Goal: Task Accomplishment & Management: Use online tool/utility

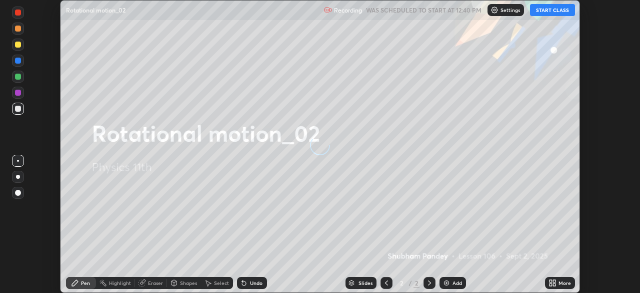
scroll to position [293, 640]
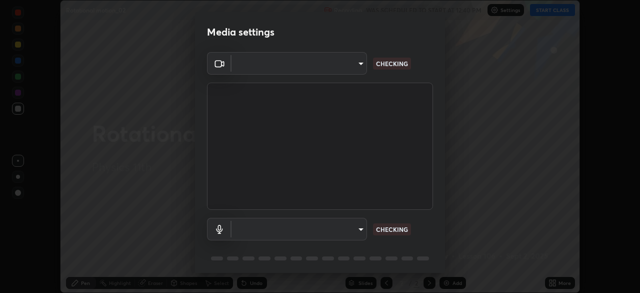
type input "55598c20c3627f74fde2fa62c56176c6afd958eb63f7086a397ce1464aa3371d"
click at [265, 223] on body "Erase all Rotational motion_02 Recording WAS SCHEDULED TO START AT 12:40 PM Set…" at bounding box center [320, 146] width 640 height 293
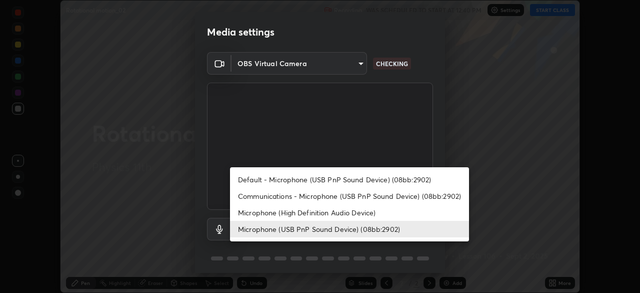
click at [255, 212] on li "Microphone (High Definition Audio Device)" at bounding box center [349, 212] width 239 height 17
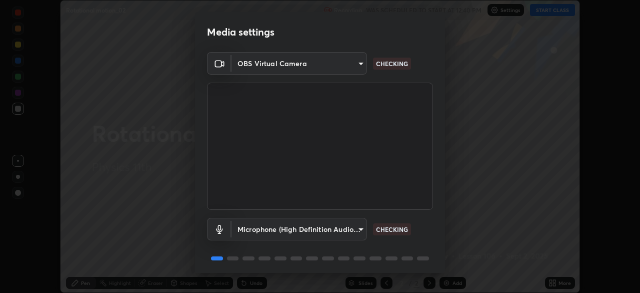
click at [261, 226] on body "Erase all Rotational motion_02 Recording WAS SCHEDULED TO START AT 12:40 PM Set…" at bounding box center [320, 146] width 640 height 293
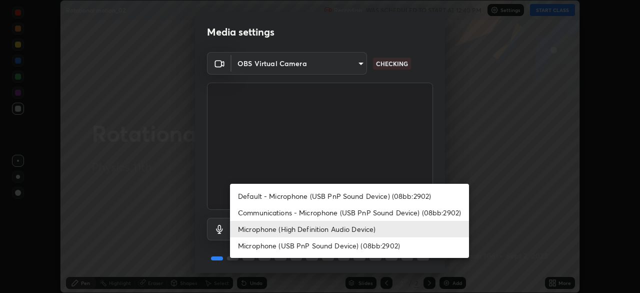
click at [262, 243] on li "Microphone (USB PnP Sound Device) (08bb:2902)" at bounding box center [349, 245] width 239 height 17
type input "8978167cc43bbe15643b5c1650d15191c1591088b9b21ab250a75ec132c1516a"
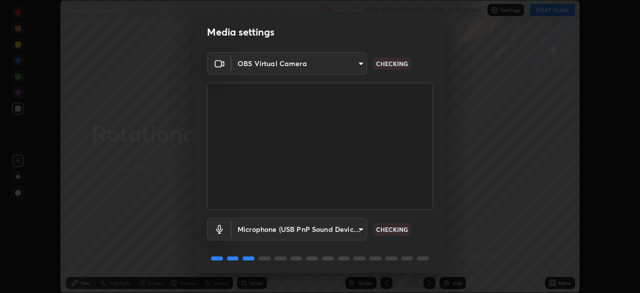
scroll to position [35, 0]
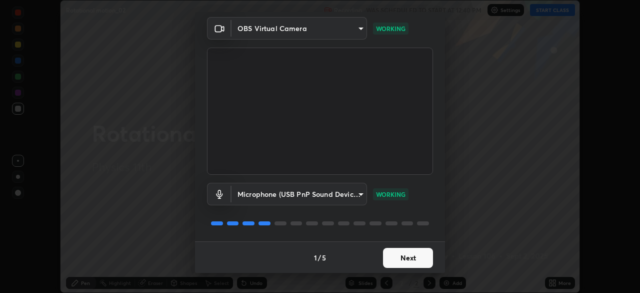
click at [400, 258] on button "Next" at bounding box center [408, 258] width 50 height 20
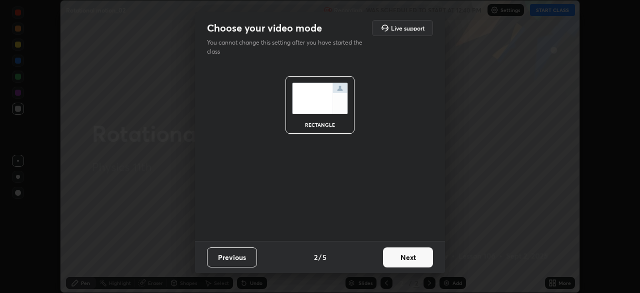
click at [402, 261] on button "Next" at bounding box center [408, 257] width 50 height 20
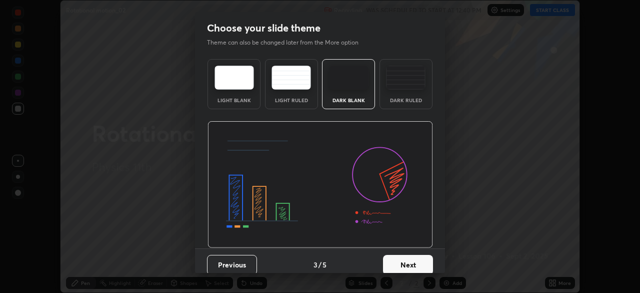
click at [402, 261] on button "Next" at bounding box center [408, 265] width 50 height 20
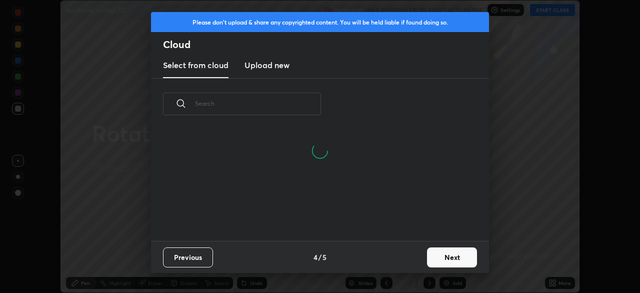
click at [436, 254] on button "Next" at bounding box center [452, 257] width 50 height 20
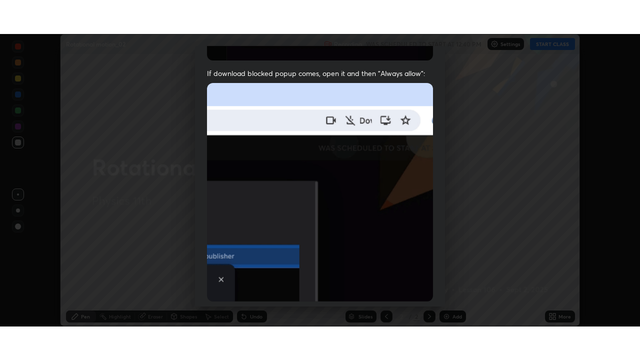
scroll to position [239, 0]
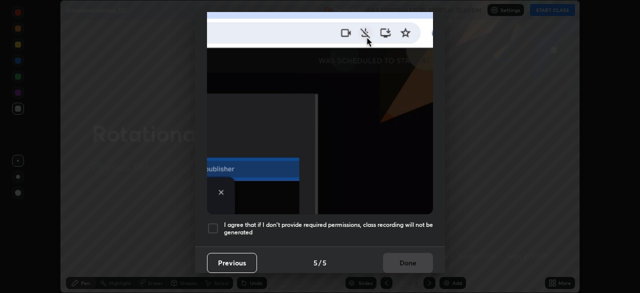
click at [214, 222] on div at bounding box center [213, 228] width 12 height 12
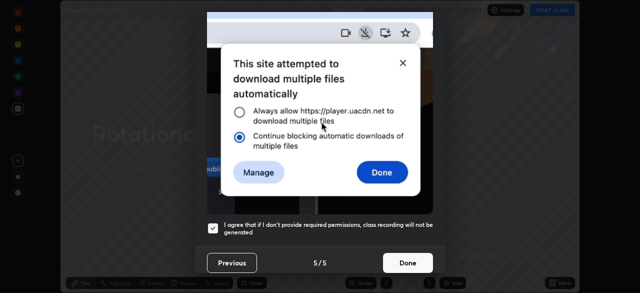
click at [397, 254] on button "Done" at bounding box center [408, 263] width 50 height 20
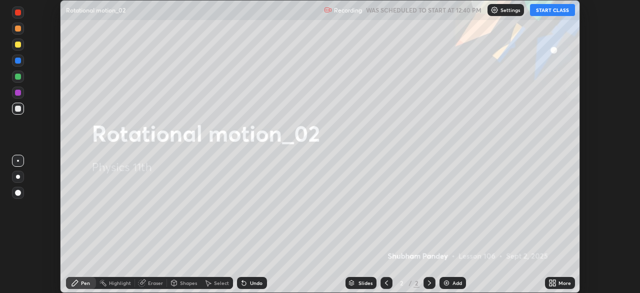
click at [553, 284] on icon at bounding box center [554, 284] width 3 height 3
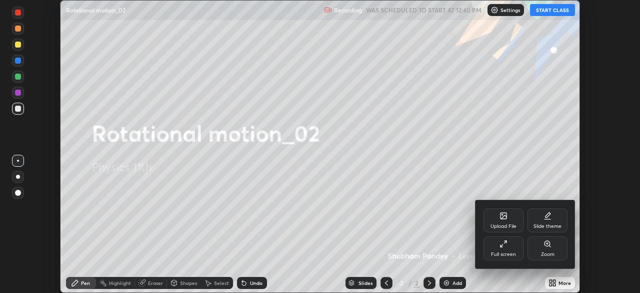
click at [509, 247] on div "Full screen" at bounding box center [504, 248] width 40 height 24
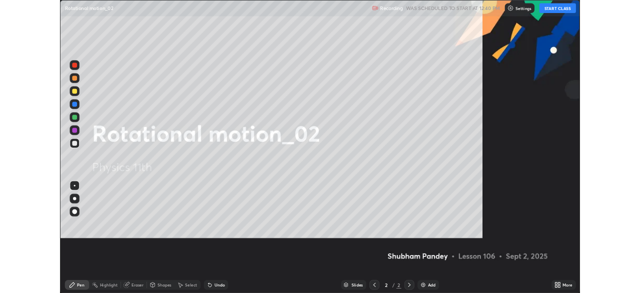
scroll to position [360, 640]
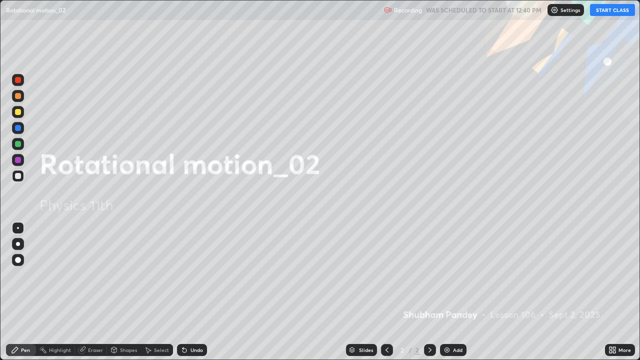
click at [456, 292] on div "Add" at bounding box center [453, 350] width 27 height 12
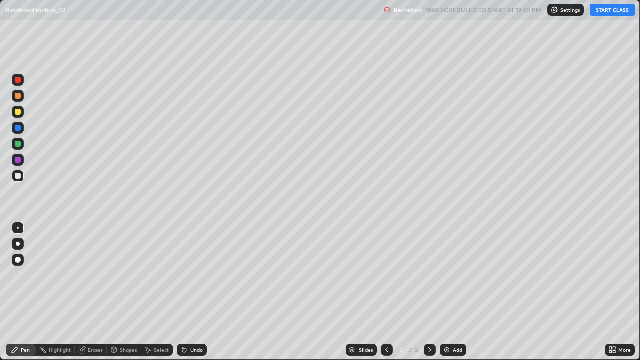
click at [20, 109] on div at bounding box center [18, 112] width 6 height 6
click at [18, 244] on div at bounding box center [18, 244] width 4 height 4
click at [612, 7] on button "START CLASS" at bounding box center [612, 10] width 45 height 12
click at [14, 113] on div at bounding box center [18, 112] width 12 height 12
click at [196, 292] on div "Undo" at bounding box center [197, 350] width 13 height 5
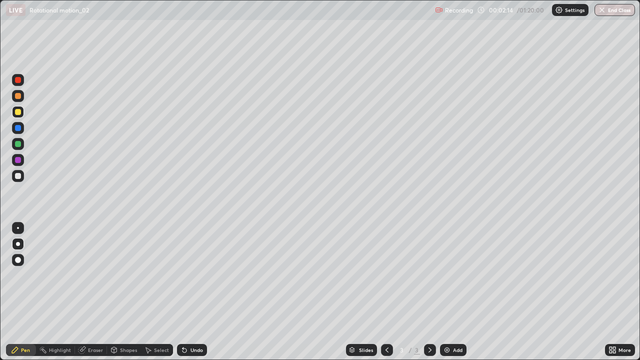
click at [199, 292] on div "Undo" at bounding box center [197, 350] width 13 height 5
click at [18, 176] on div at bounding box center [18, 176] width 6 height 6
click at [194, 292] on div "Undo" at bounding box center [197, 350] width 13 height 5
click at [448, 292] on img at bounding box center [447, 350] width 8 height 8
click at [386, 292] on icon at bounding box center [387, 350] width 8 height 8
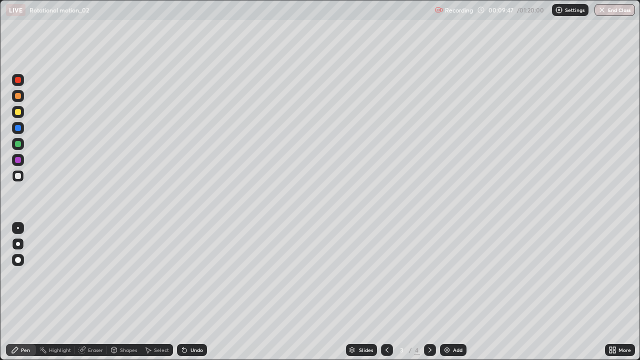
click at [429, 292] on icon at bounding box center [430, 350] width 3 height 5
click at [129, 292] on div "Shapes" at bounding box center [128, 350] width 17 height 5
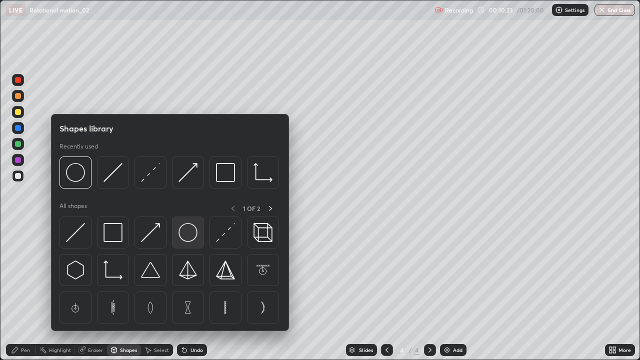
click at [180, 233] on img at bounding box center [188, 232] width 19 height 19
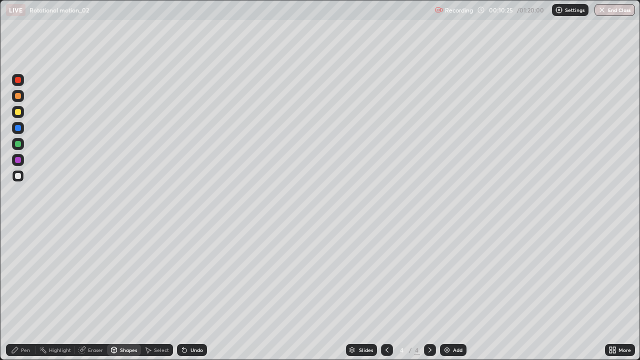
click at [126, 292] on div "Shapes" at bounding box center [128, 350] width 17 height 5
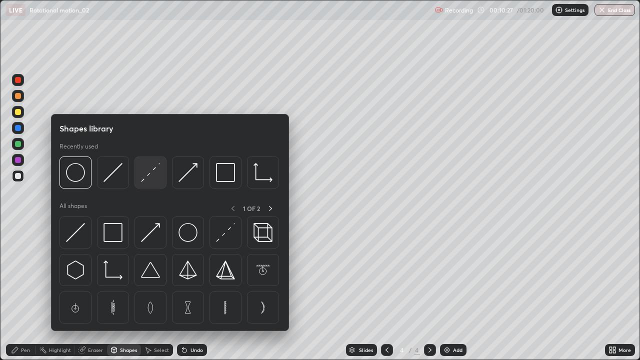
click at [149, 173] on img at bounding box center [150, 172] width 19 height 19
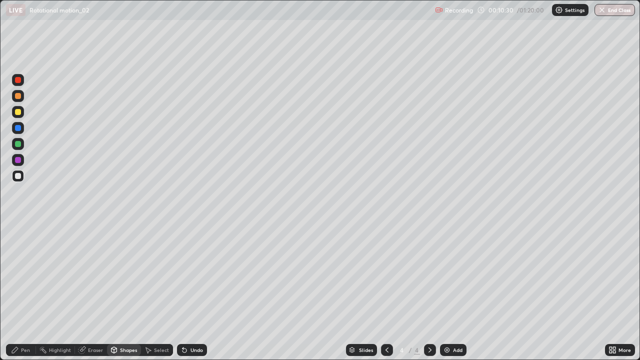
click at [193, 292] on div "Undo" at bounding box center [197, 350] width 13 height 5
click at [22, 292] on div "Pen" at bounding box center [21, 350] width 30 height 12
click at [14, 83] on div at bounding box center [18, 80] width 12 height 12
click at [459, 292] on div "Add" at bounding box center [458, 350] width 10 height 5
click at [386, 292] on icon at bounding box center [387, 350] width 8 height 8
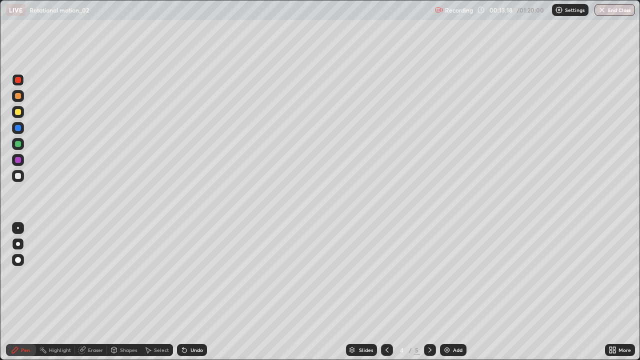
click at [13, 179] on div at bounding box center [18, 176] width 12 height 12
click at [430, 292] on icon at bounding box center [430, 350] width 8 height 8
click at [18, 111] on div at bounding box center [18, 112] width 6 height 6
click at [15, 176] on div at bounding box center [18, 176] width 6 height 6
click at [18, 95] on div at bounding box center [18, 96] width 6 height 6
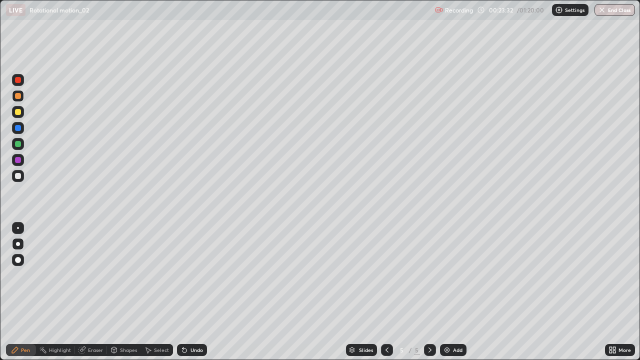
click at [119, 292] on div "Shapes" at bounding box center [124, 350] width 34 height 12
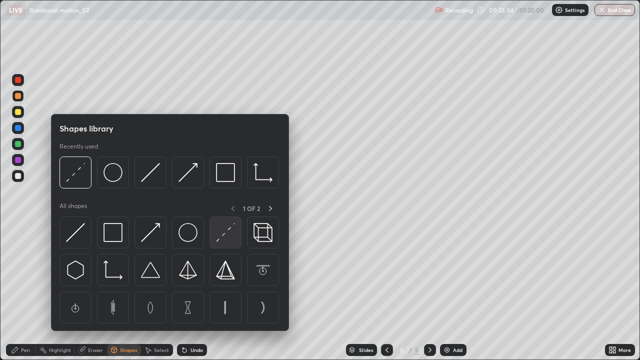
click at [223, 232] on img at bounding box center [225, 232] width 19 height 19
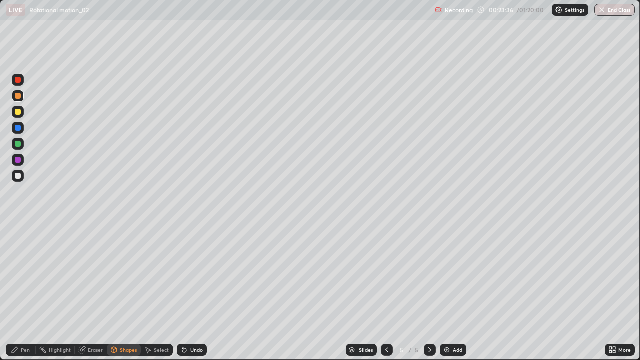
click at [122, 292] on div "Shapes" at bounding box center [124, 350] width 34 height 12
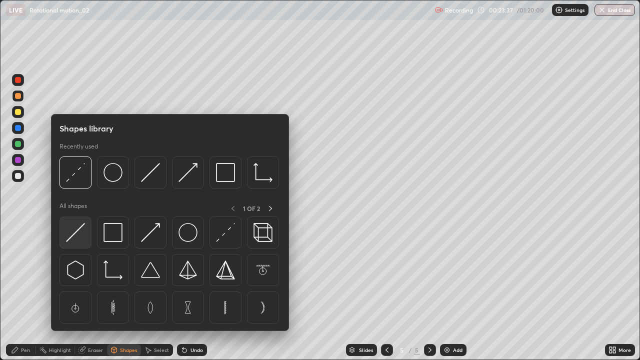
click at [74, 233] on img at bounding box center [75, 232] width 19 height 19
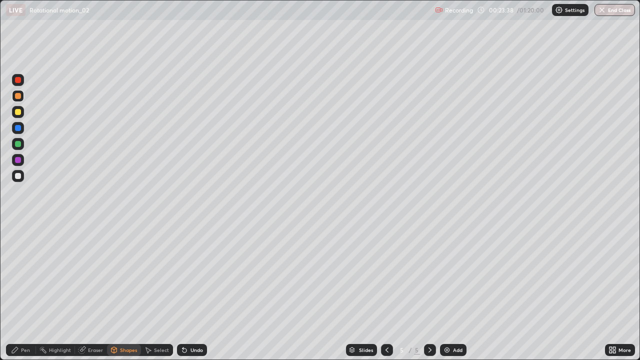
click at [20, 175] on div at bounding box center [18, 176] width 6 height 6
click at [17, 77] on div at bounding box center [18, 80] width 6 height 6
click at [20, 292] on div "Pen" at bounding box center [21, 350] width 30 height 12
click at [193, 292] on div "Undo" at bounding box center [192, 350] width 30 height 12
click at [18, 175] on div at bounding box center [18, 176] width 6 height 6
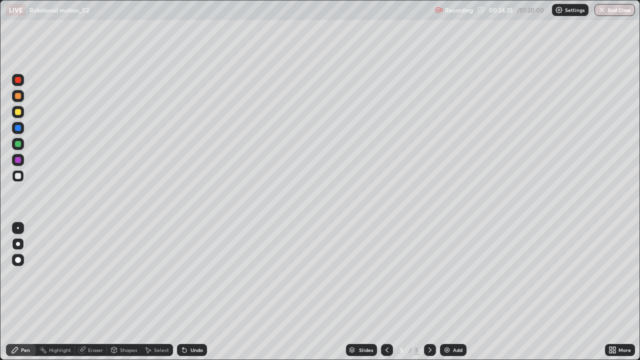
click at [17, 144] on div at bounding box center [18, 144] width 6 height 6
click at [19, 177] on div at bounding box center [18, 176] width 6 height 6
click at [184, 292] on icon at bounding box center [185, 351] width 4 height 4
click at [453, 292] on div "Add" at bounding box center [458, 350] width 10 height 5
click at [19, 114] on div at bounding box center [18, 112] width 6 height 6
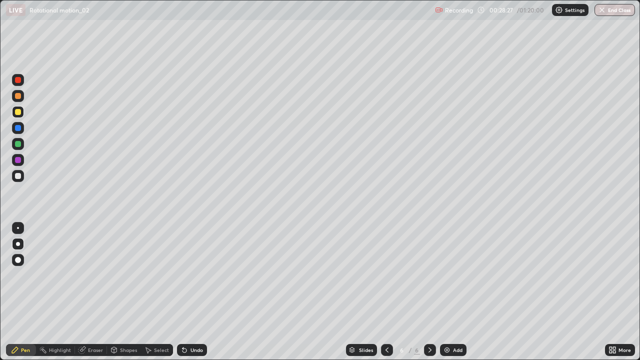
click at [124, 292] on div "Shapes" at bounding box center [124, 350] width 34 height 12
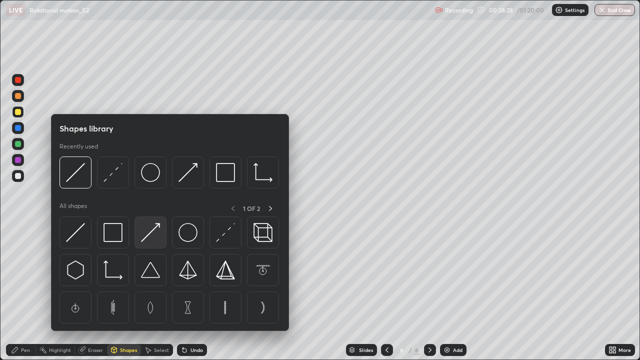
click at [147, 230] on img at bounding box center [150, 232] width 19 height 19
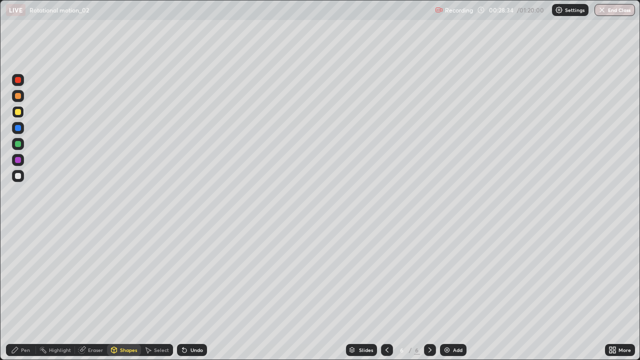
click at [22, 292] on div "Pen" at bounding box center [25, 350] width 9 height 5
click at [19, 177] on div at bounding box center [18, 176] width 6 height 6
click at [17, 113] on div at bounding box center [18, 112] width 6 height 6
click at [191, 292] on div "Undo" at bounding box center [197, 350] width 13 height 5
click at [16, 177] on div at bounding box center [18, 176] width 6 height 6
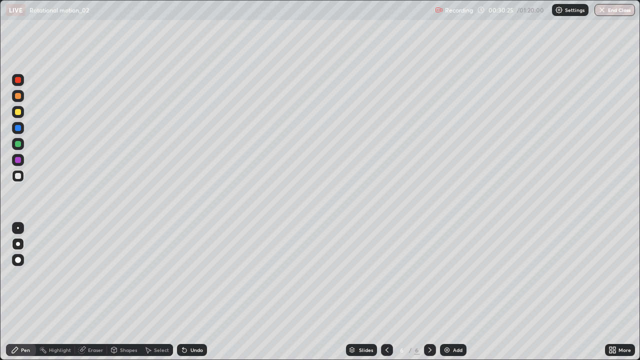
click at [385, 292] on div at bounding box center [387, 350] width 12 height 12
click at [424, 292] on div at bounding box center [430, 350] width 12 height 12
click at [18, 96] on div at bounding box center [18, 96] width 6 height 6
click at [22, 175] on div at bounding box center [18, 176] width 12 height 12
click at [17, 143] on div at bounding box center [18, 144] width 6 height 6
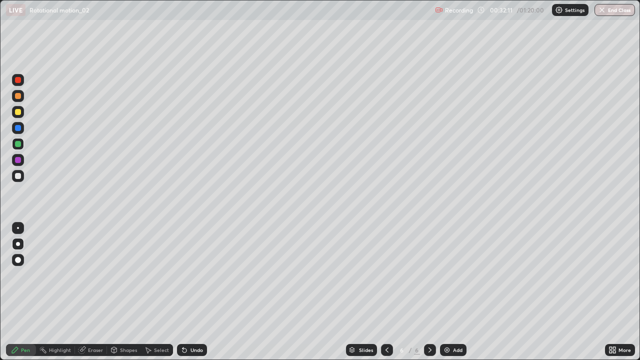
click at [19, 176] on div at bounding box center [18, 176] width 6 height 6
click at [191, 292] on div "Undo" at bounding box center [197, 350] width 13 height 5
click at [185, 292] on div "Undo" at bounding box center [192, 350] width 30 height 12
click at [449, 292] on img at bounding box center [447, 350] width 8 height 8
click at [17, 114] on div at bounding box center [18, 112] width 6 height 6
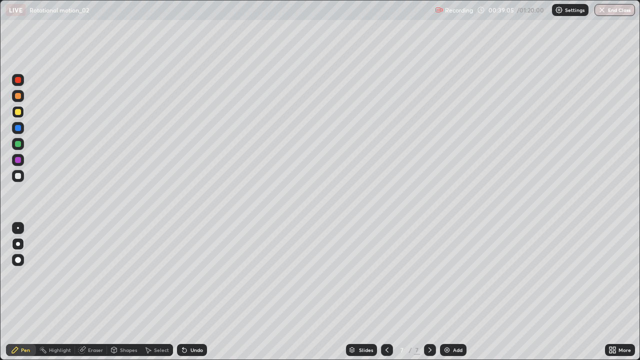
click at [18, 175] on div at bounding box center [18, 176] width 6 height 6
click at [125, 292] on div "Shapes" at bounding box center [128, 350] width 17 height 5
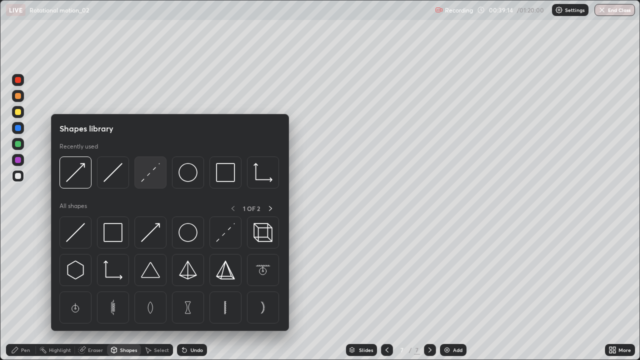
click at [146, 172] on img at bounding box center [150, 172] width 19 height 19
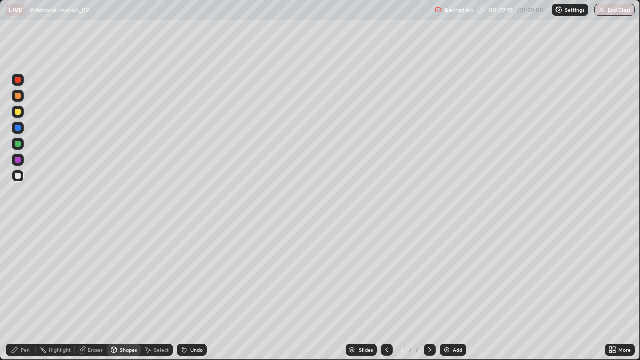
click at [22, 292] on div "Pen" at bounding box center [21, 350] width 30 height 12
click at [18, 176] on div at bounding box center [18, 176] width 6 height 6
click at [451, 292] on div "Add" at bounding box center [453, 350] width 27 height 12
click at [17, 114] on div at bounding box center [18, 112] width 6 height 6
click at [16, 174] on div at bounding box center [18, 176] width 6 height 6
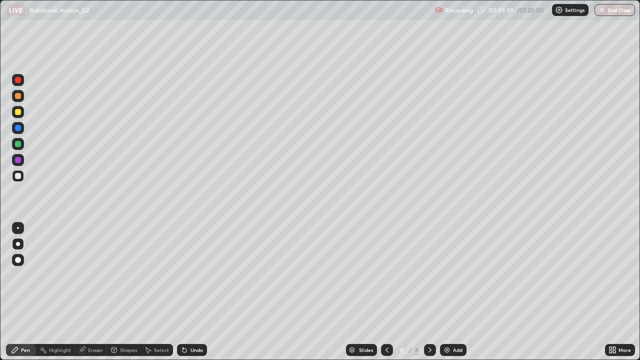
click at [119, 292] on div "Shapes" at bounding box center [124, 350] width 34 height 12
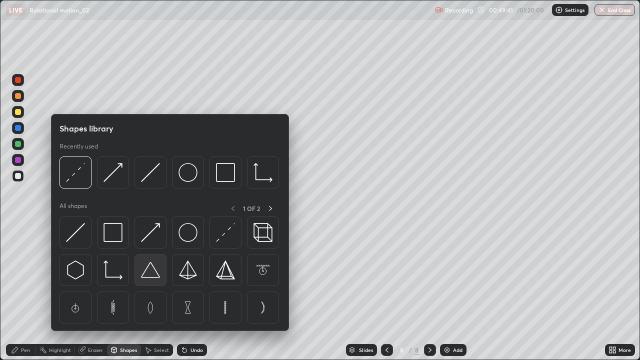
click at [150, 272] on img at bounding box center [150, 270] width 19 height 19
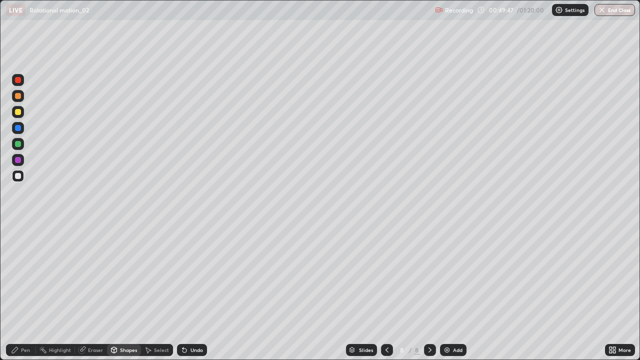
click at [158, 292] on div "Select" at bounding box center [161, 350] width 15 height 5
click at [130, 292] on div "Shapes" at bounding box center [128, 350] width 17 height 5
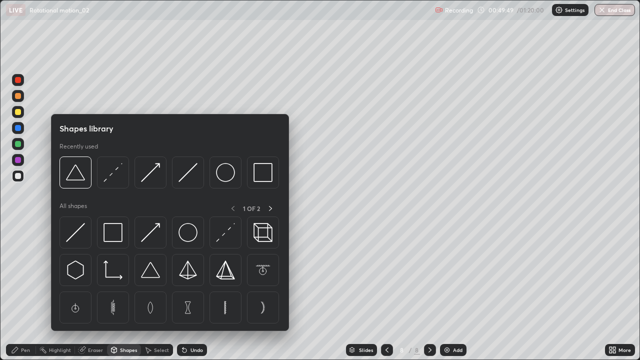
click at [223, 231] on img at bounding box center [225, 232] width 19 height 19
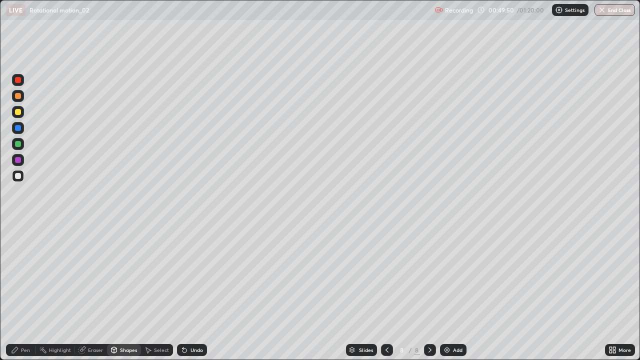
click at [17, 107] on div at bounding box center [18, 112] width 12 height 12
click at [18, 292] on icon at bounding box center [15, 350] width 8 height 8
click at [18, 177] on div at bounding box center [18, 176] width 6 height 6
click at [157, 292] on div "Select" at bounding box center [157, 350] width 32 height 12
click at [131, 292] on div "Shapes" at bounding box center [128, 350] width 17 height 5
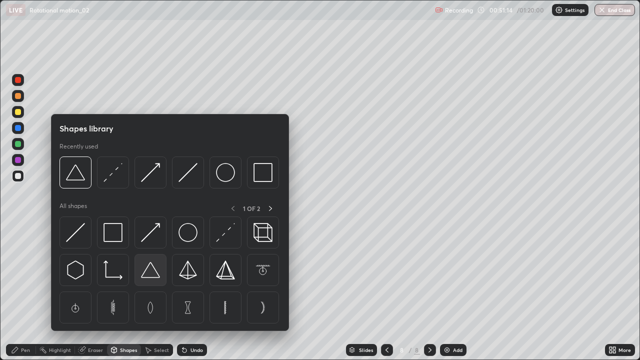
click at [149, 268] on img at bounding box center [150, 270] width 19 height 19
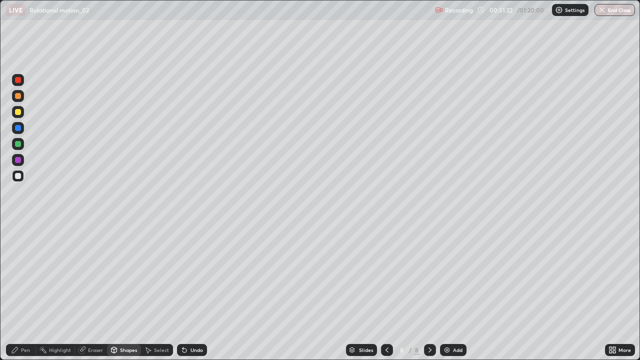
click at [126, 292] on div "Shapes" at bounding box center [128, 350] width 17 height 5
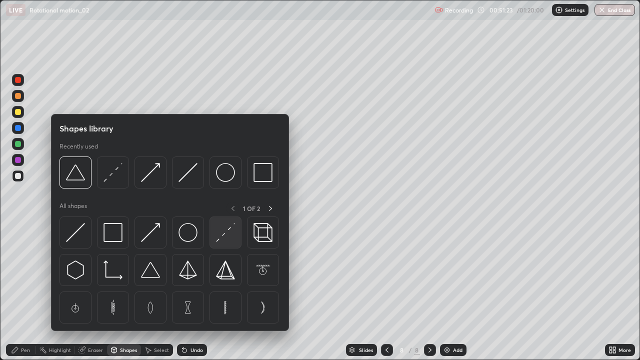
click at [222, 231] on img at bounding box center [225, 232] width 19 height 19
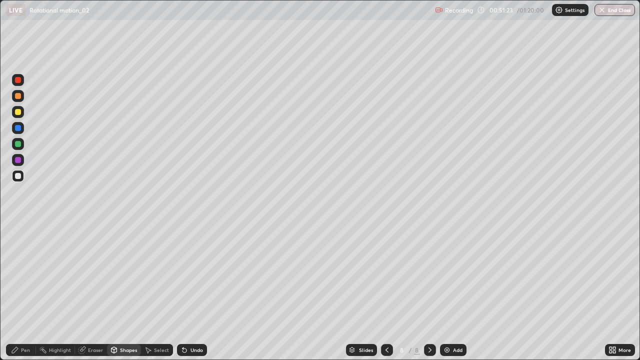
click at [18, 112] on div at bounding box center [18, 112] width 6 height 6
click at [12, 292] on icon at bounding box center [15, 350] width 6 height 6
click at [20, 175] on div at bounding box center [18, 176] width 6 height 6
click at [121, 292] on div "Shapes" at bounding box center [124, 350] width 34 height 12
click at [154, 292] on div "Select" at bounding box center [161, 350] width 15 height 5
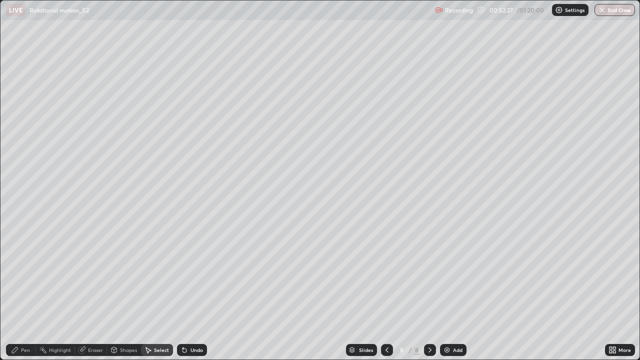
click at [125, 292] on div "Shapes" at bounding box center [128, 350] width 17 height 5
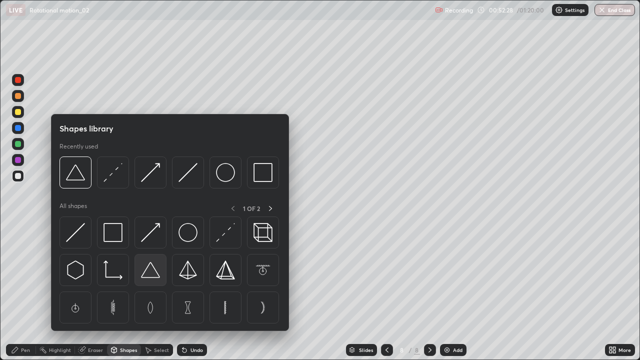
click at [147, 271] on img at bounding box center [150, 270] width 19 height 19
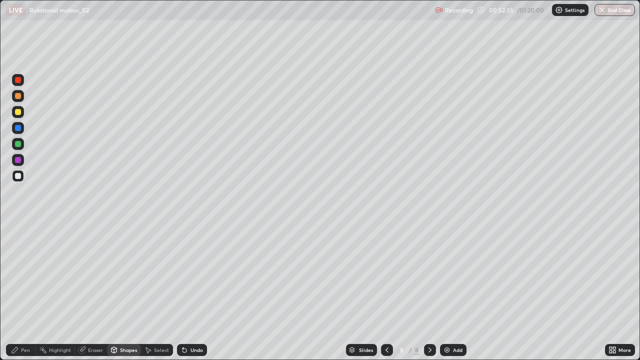
click at [125, 292] on div "Shapes" at bounding box center [128, 350] width 17 height 5
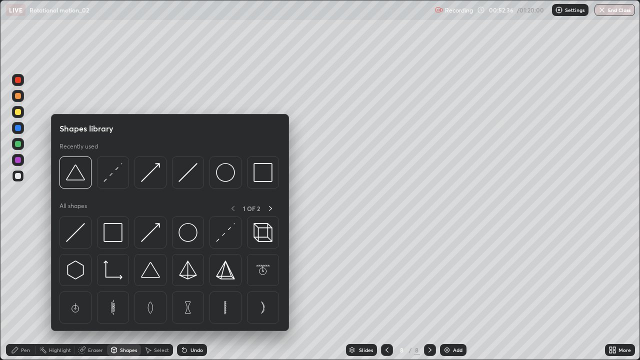
click at [222, 230] on img at bounding box center [225, 232] width 19 height 19
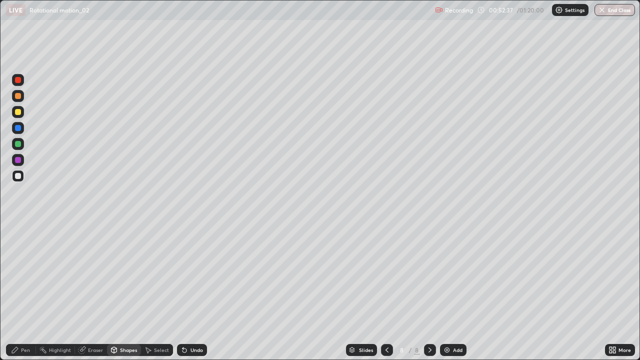
click at [19, 112] on div at bounding box center [18, 112] width 6 height 6
click at [24, 292] on div "Pen" at bounding box center [25, 350] width 9 height 5
click at [16, 178] on div at bounding box center [18, 176] width 6 height 6
click at [449, 292] on img at bounding box center [447, 350] width 8 height 8
click at [386, 292] on icon at bounding box center [387, 350] width 8 height 8
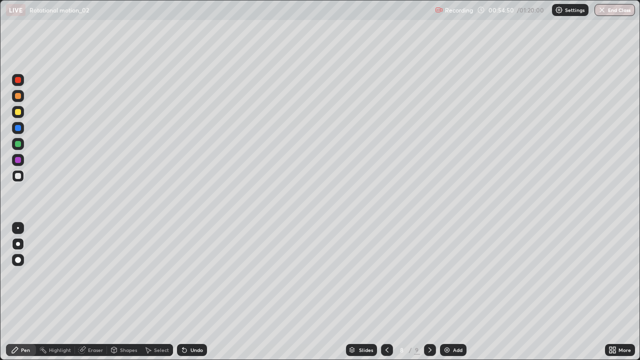
click at [429, 292] on icon at bounding box center [430, 350] width 8 height 8
click at [19, 112] on div at bounding box center [18, 112] width 6 height 6
click at [18, 178] on div at bounding box center [18, 176] width 6 height 6
click at [195, 292] on div "Undo" at bounding box center [197, 350] width 13 height 5
click at [125, 292] on div "Shapes" at bounding box center [124, 350] width 34 height 12
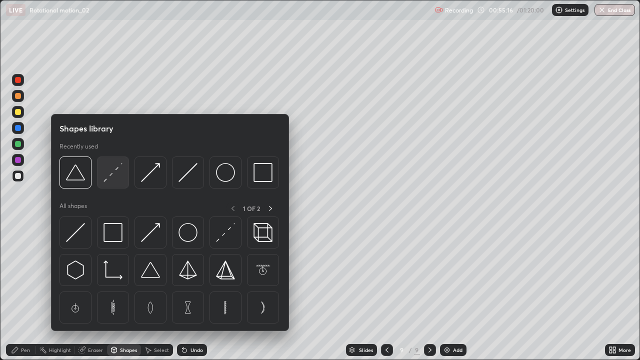
click at [114, 168] on img at bounding box center [113, 172] width 19 height 19
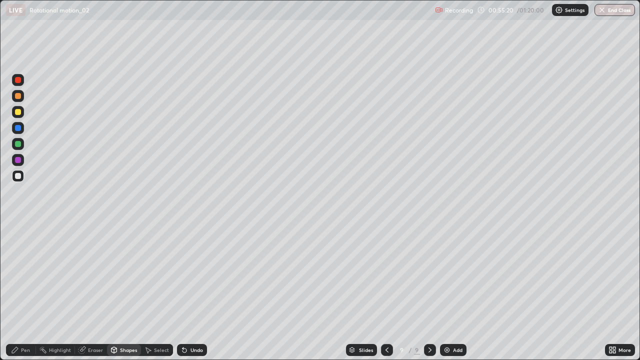
click at [123, 292] on div "Shapes" at bounding box center [128, 350] width 17 height 5
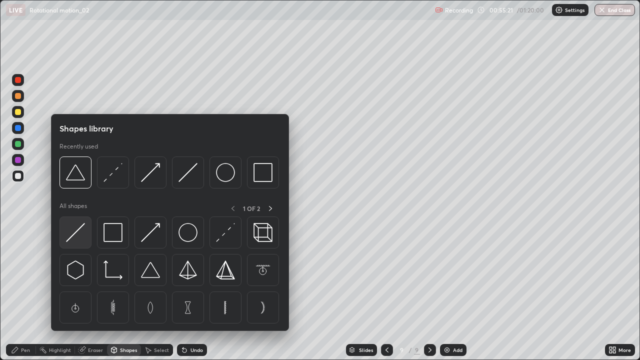
click at [77, 229] on img at bounding box center [75, 232] width 19 height 19
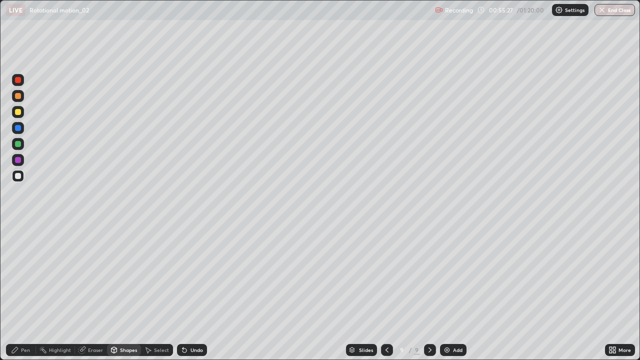
click at [21, 292] on div "Pen" at bounding box center [21, 350] width 30 height 12
click at [16, 177] on div at bounding box center [18, 176] width 6 height 6
click at [17, 113] on div at bounding box center [18, 112] width 6 height 6
click at [191, 292] on div "Undo" at bounding box center [197, 350] width 13 height 5
click at [19, 178] on div at bounding box center [18, 176] width 6 height 6
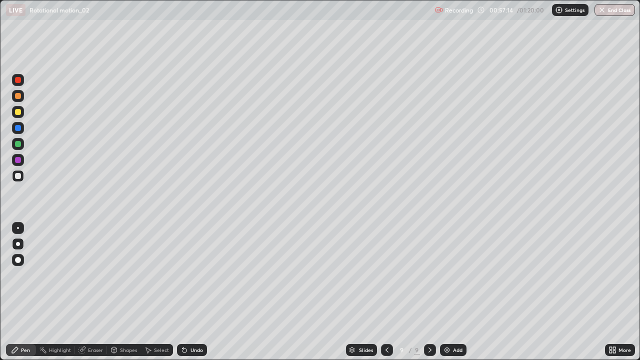
click at [18, 113] on div at bounding box center [18, 112] width 6 height 6
click at [450, 292] on img at bounding box center [447, 350] width 8 height 8
click at [17, 114] on div at bounding box center [18, 112] width 6 height 6
click at [121, 292] on div "Shapes" at bounding box center [124, 350] width 34 height 12
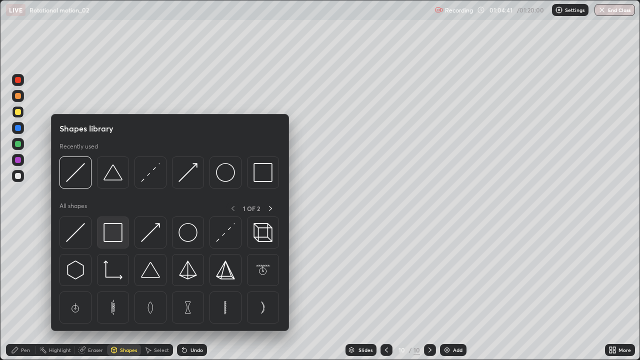
click at [106, 231] on img at bounding box center [113, 232] width 19 height 19
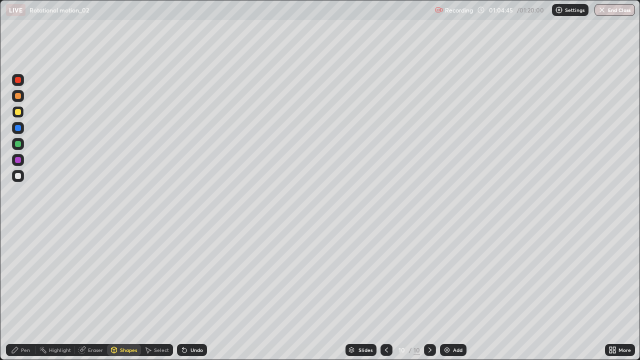
click at [24, 292] on div "Pen" at bounding box center [21, 350] width 30 height 12
click at [125, 292] on div "Shapes" at bounding box center [128, 350] width 17 height 5
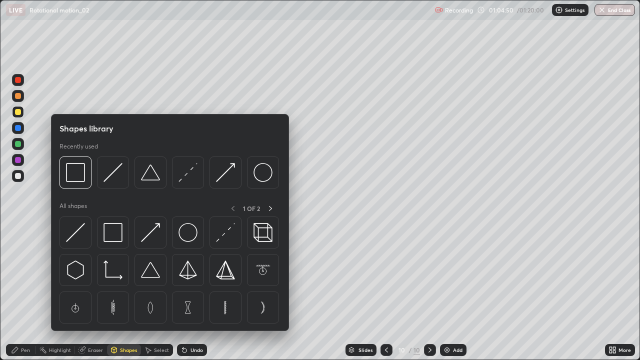
click at [222, 236] on img at bounding box center [225, 232] width 19 height 19
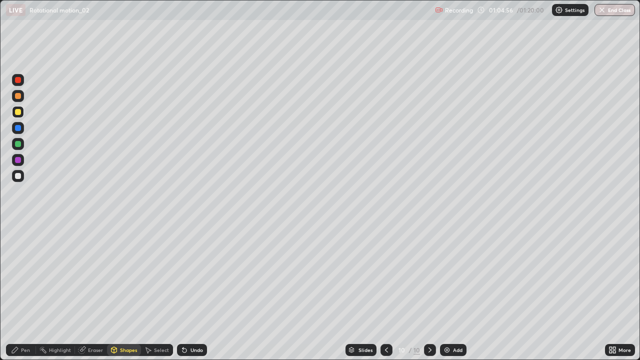
click at [19, 292] on icon at bounding box center [15, 350] width 8 height 8
click at [16, 177] on div at bounding box center [18, 176] width 6 height 6
click at [189, 292] on div "Undo" at bounding box center [192, 350] width 30 height 12
click at [454, 292] on div "Add" at bounding box center [458, 350] width 10 height 5
click at [21, 118] on div at bounding box center [18, 112] width 12 height 12
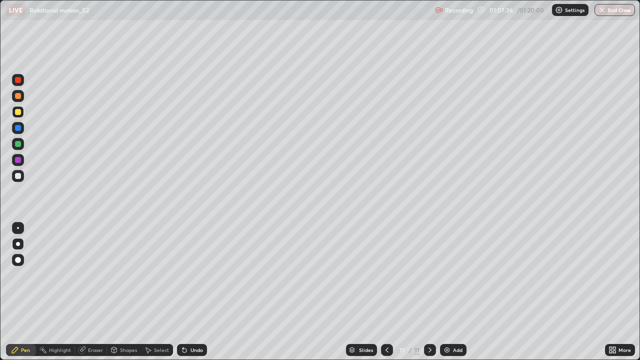
click at [16, 174] on div at bounding box center [18, 176] width 6 height 6
click at [126, 292] on div "Shapes" at bounding box center [128, 350] width 17 height 5
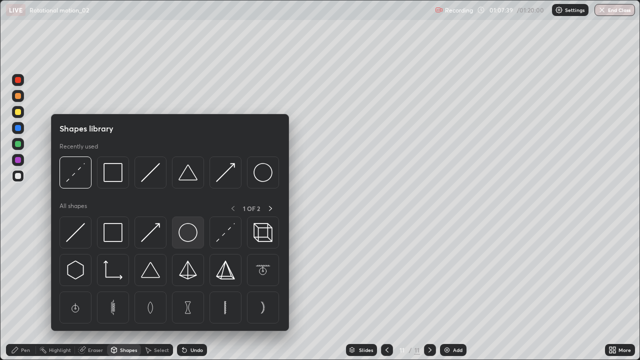
click at [188, 237] on img at bounding box center [188, 232] width 19 height 19
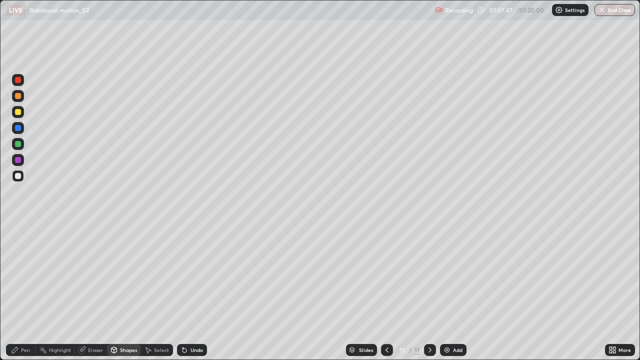
click at [124, 292] on div "Shapes" at bounding box center [128, 350] width 17 height 5
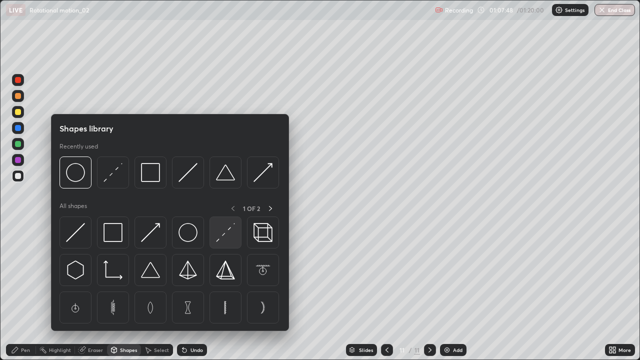
click at [218, 230] on img at bounding box center [225, 232] width 19 height 19
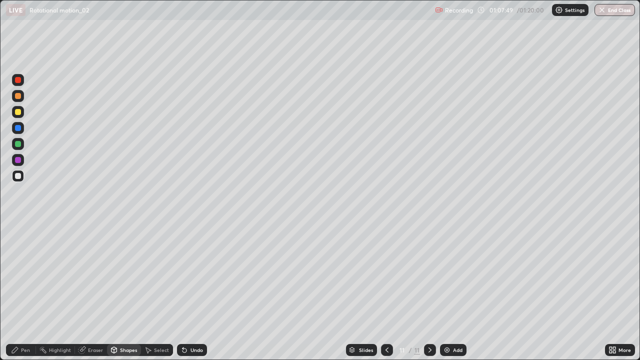
click at [18, 115] on div at bounding box center [18, 112] width 6 height 6
click at [20, 292] on div "Pen" at bounding box center [21, 350] width 30 height 12
click at [192, 292] on div "Undo" at bounding box center [197, 350] width 13 height 5
click at [15, 94] on div at bounding box center [18, 96] width 6 height 6
click at [191, 292] on div "Undo" at bounding box center [197, 350] width 13 height 5
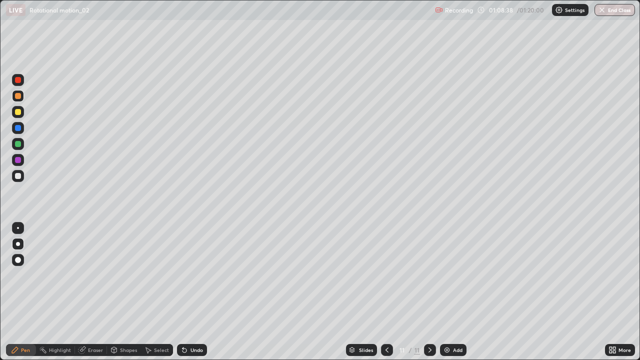
click at [122, 292] on div "Shapes" at bounding box center [124, 350] width 34 height 12
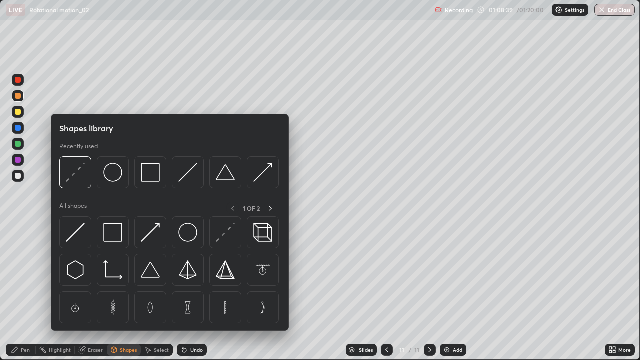
click at [221, 236] on img at bounding box center [225, 232] width 19 height 19
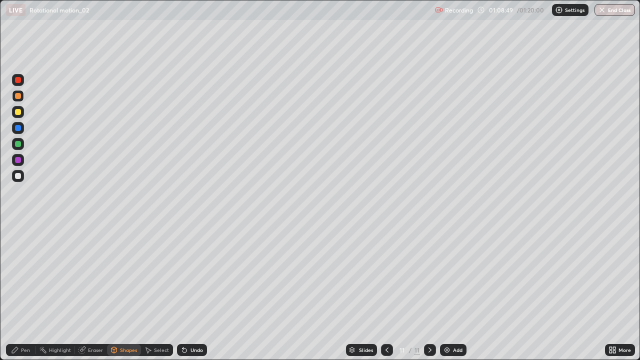
click at [25, 292] on div "Pen" at bounding box center [25, 350] width 9 height 5
click at [0, 220] on div "Setting up your live class" at bounding box center [320, 180] width 640 height 360
click at [19, 176] on div at bounding box center [18, 176] width 6 height 6
click at [18, 97] on div at bounding box center [18, 96] width 6 height 6
click at [19, 113] on div at bounding box center [18, 112] width 6 height 6
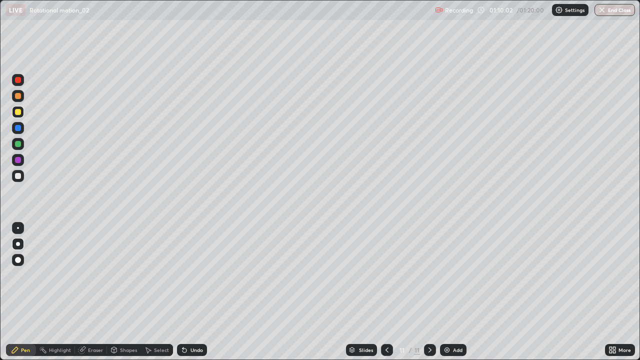
click at [124, 292] on div "Shapes" at bounding box center [128, 350] width 17 height 5
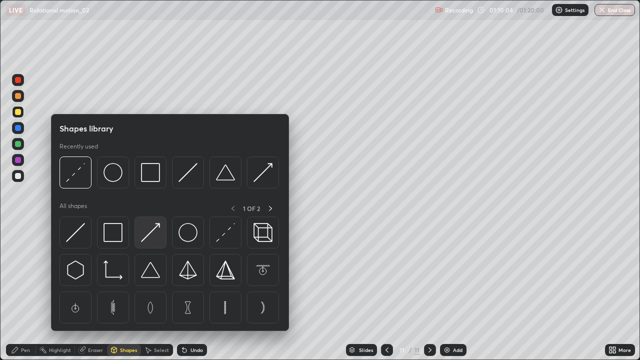
click at [151, 229] on img at bounding box center [150, 232] width 19 height 19
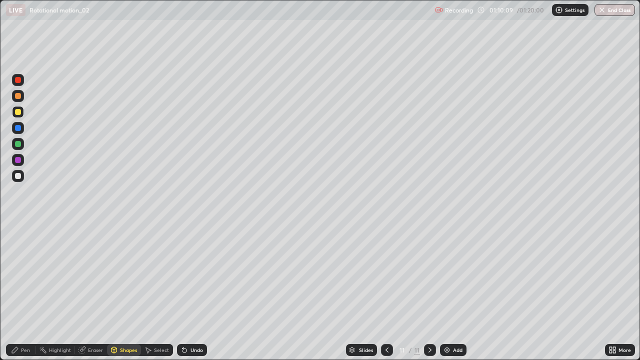
click at [22, 292] on div "Pen" at bounding box center [25, 350] width 9 height 5
click at [17, 129] on div at bounding box center [18, 128] width 6 height 6
click at [91, 292] on div "Eraser" at bounding box center [95, 350] width 15 height 5
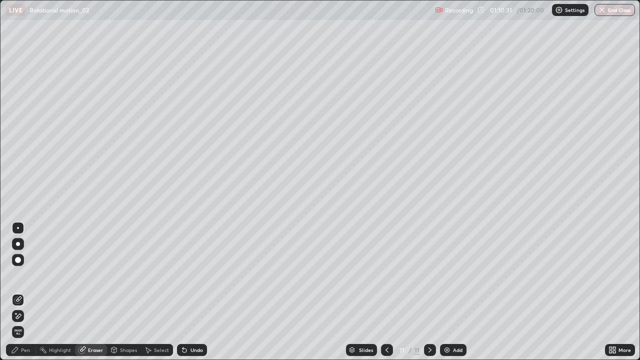
click at [121, 292] on div "Shapes" at bounding box center [124, 350] width 34 height 12
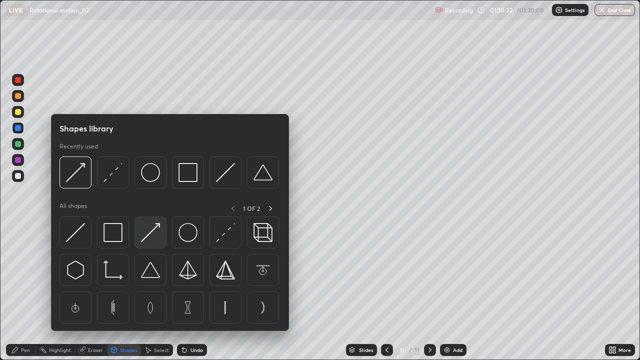
click at [152, 233] on img at bounding box center [150, 232] width 19 height 19
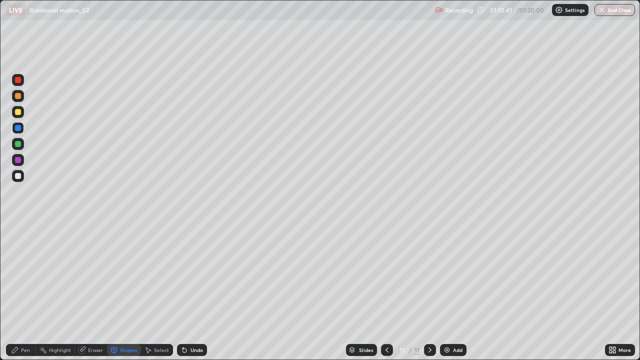
click at [17, 292] on icon at bounding box center [15, 350] width 8 height 8
click at [18, 177] on div at bounding box center [18, 176] width 6 height 6
click at [20, 109] on div at bounding box center [18, 112] width 6 height 6
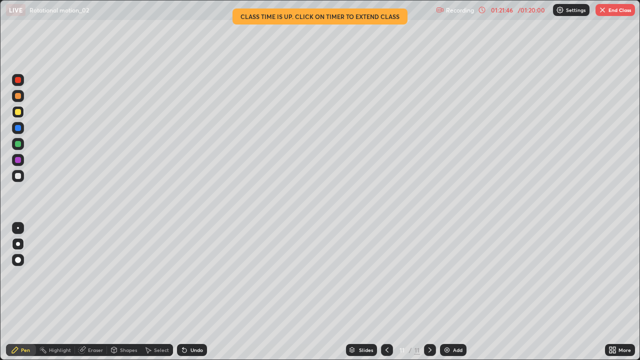
click at [602, 12] on img "button" at bounding box center [603, 10] width 8 height 8
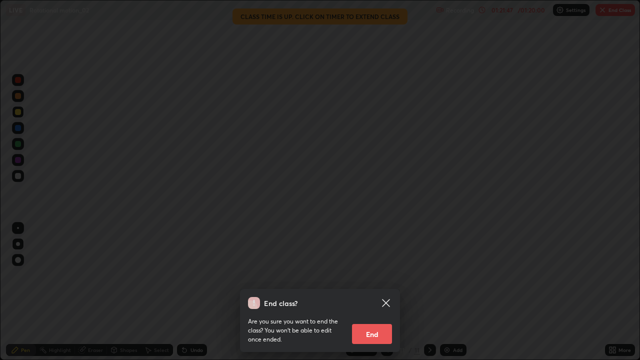
click at [382, 292] on button "End" at bounding box center [372, 334] width 40 height 20
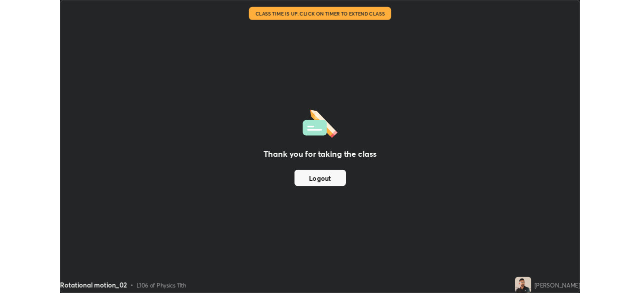
scroll to position [49734, 49387]
